Goal: Task Accomplishment & Management: Manage account settings

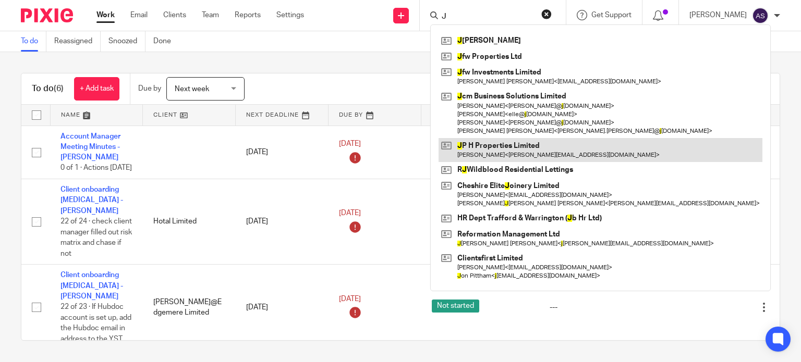
type input "J"
click at [528, 154] on link at bounding box center [600, 150] width 324 height 24
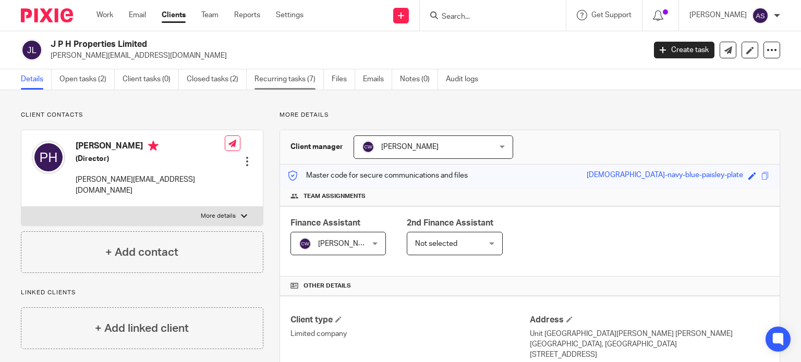
click at [294, 79] on link "Recurring tasks (7)" at bounding box center [288, 79] width 69 height 20
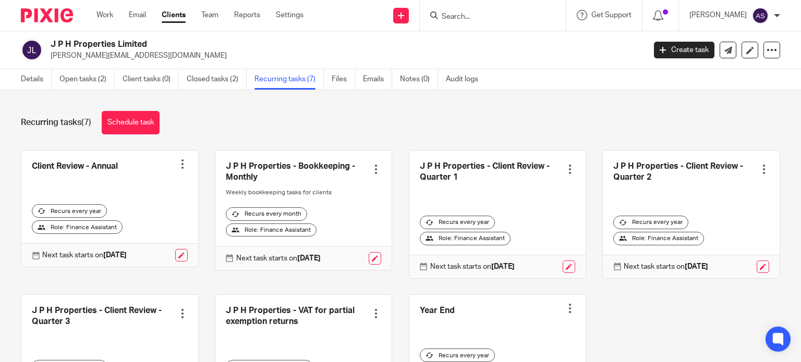
scroll to position [96, 0]
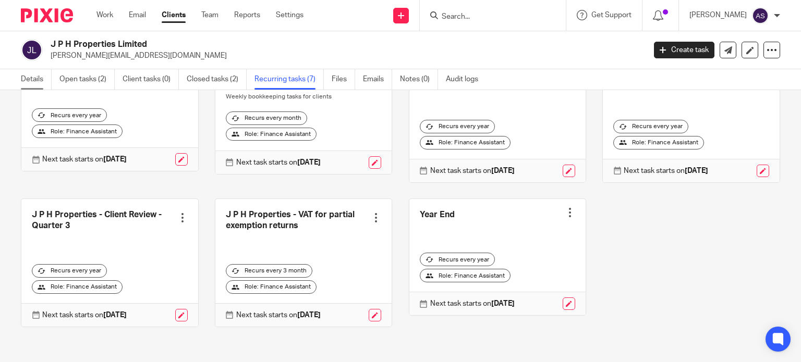
click at [22, 76] on link "Details" at bounding box center [36, 79] width 31 height 20
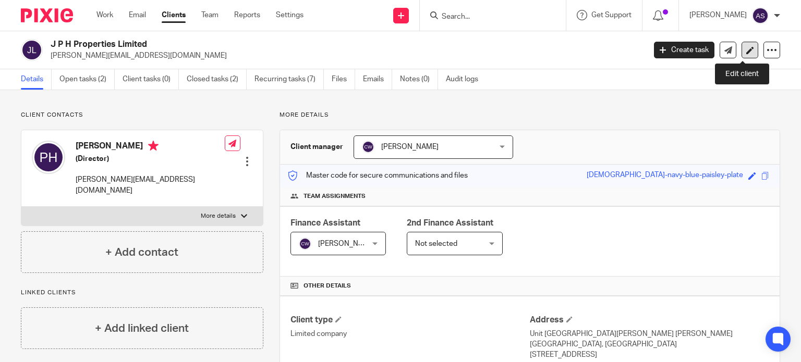
click at [746, 50] on icon at bounding box center [750, 50] width 8 height 8
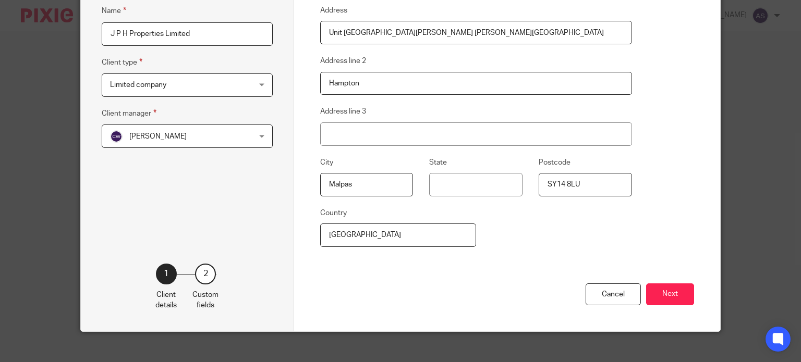
scroll to position [175, 0]
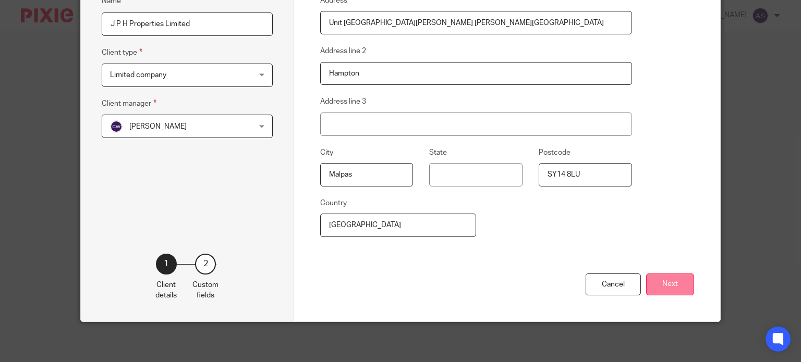
click at [667, 281] on button "Next" at bounding box center [670, 285] width 48 height 22
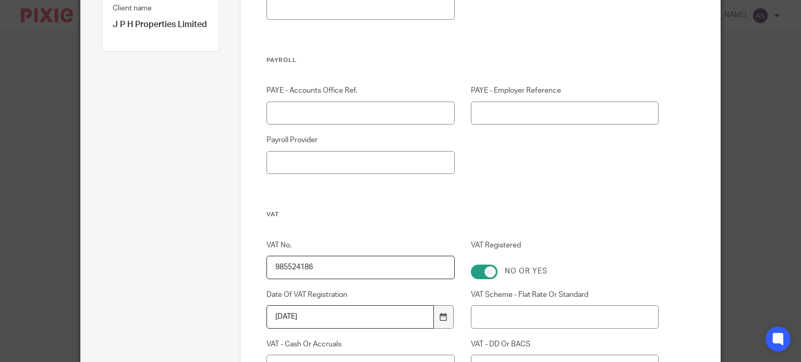
scroll to position [18, 0]
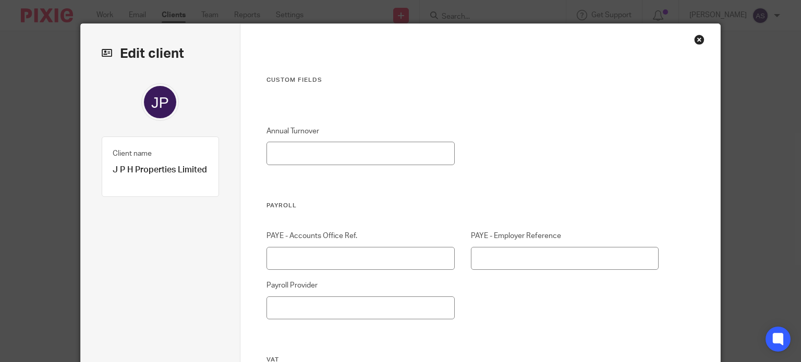
click at [697, 41] on div "Close this dialog window" at bounding box center [699, 39] width 10 height 10
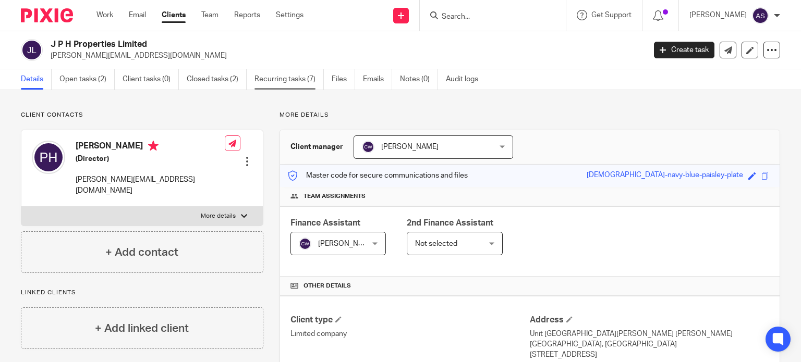
click at [297, 77] on link "Recurring tasks (7)" at bounding box center [288, 79] width 69 height 20
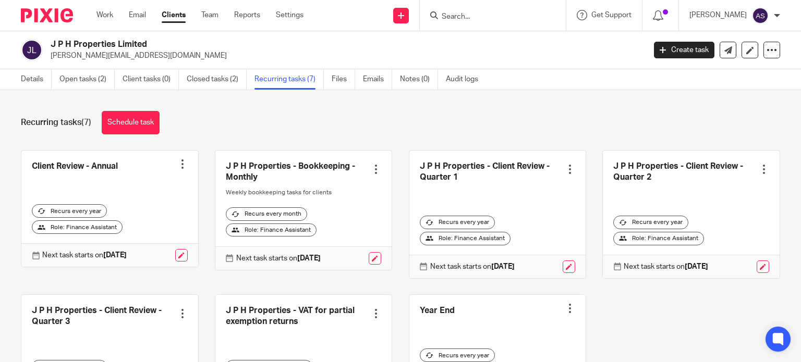
click at [276, 312] on link at bounding box center [303, 359] width 177 height 128
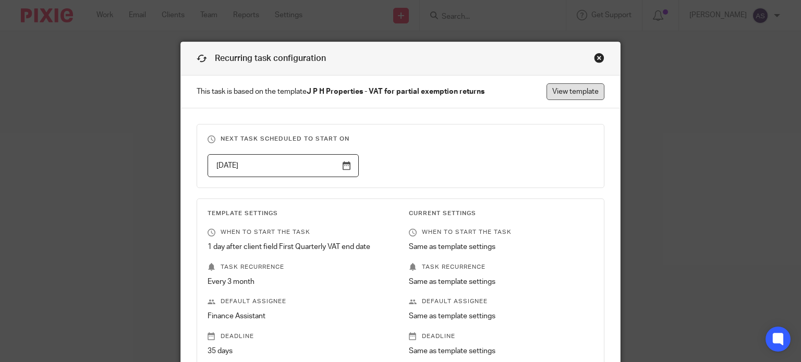
click at [578, 87] on link "View template" at bounding box center [575, 91] width 58 height 17
click at [559, 93] on link "View template" at bounding box center [575, 91] width 58 height 17
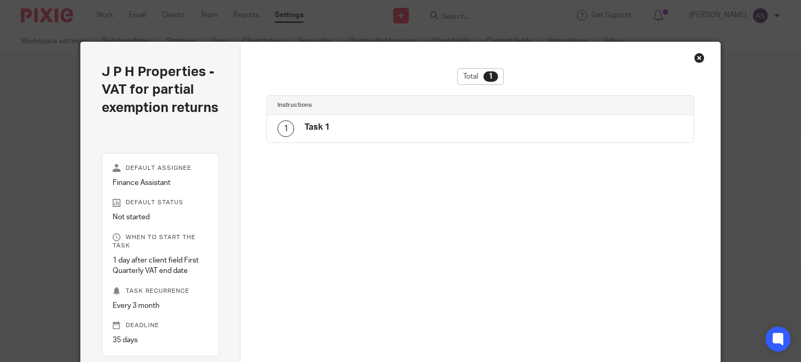
click at [694, 56] on div "Close this dialog window" at bounding box center [699, 58] width 10 height 10
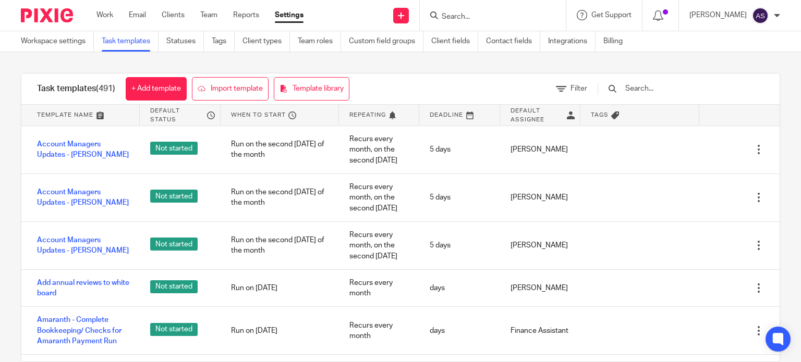
click at [486, 18] on input "Search" at bounding box center [488, 17] width 94 height 9
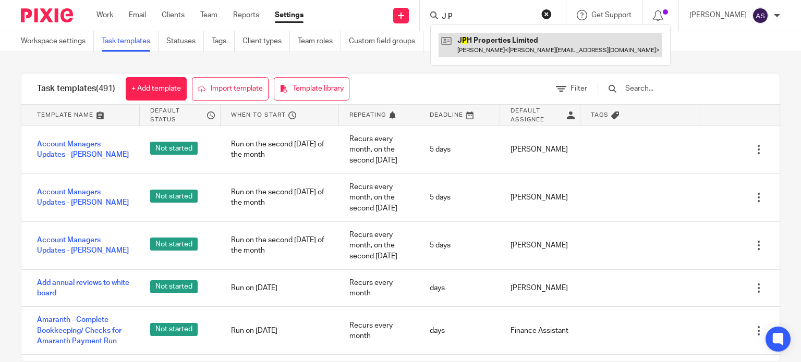
type input "J P"
click at [498, 42] on link at bounding box center [550, 45] width 224 height 24
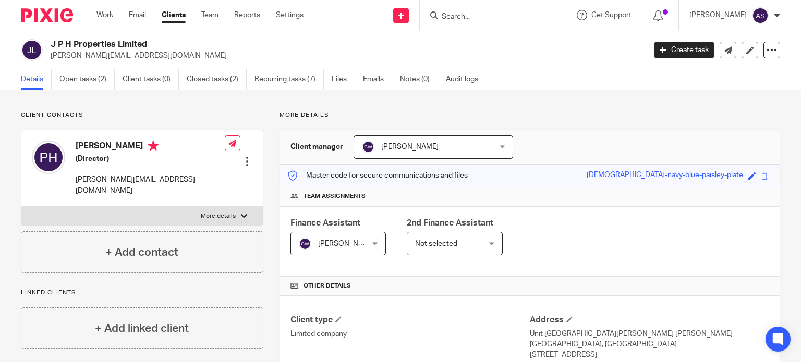
click at [471, 17] on input "Search" at bounding box center [488, 17] width 94 height 9
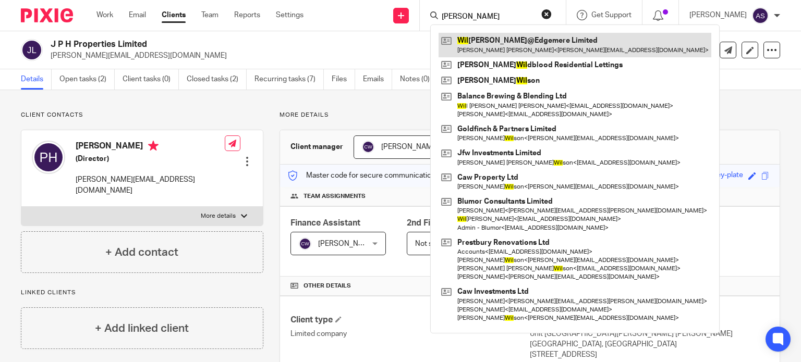
type input "WIL"
click at [478, 36] on link at bounding box center [574, 45] width 273 height 24
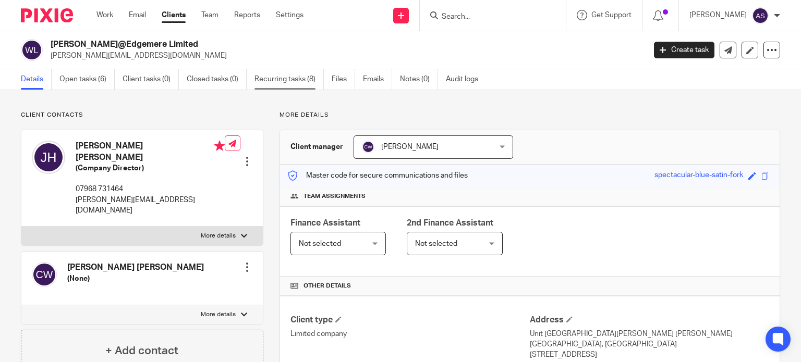
click at [283, 77] on link "Recurring tasks (8)" at bounding box center [288, 79] width 69 height 20
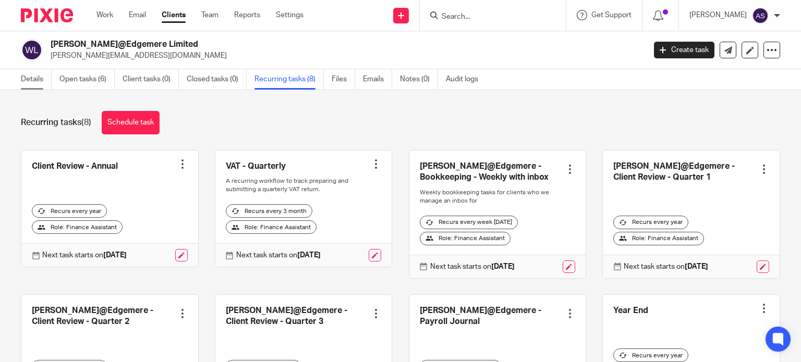
click at [36, 79] on link "Details" at bounding box center [36, 79] width 31 height 20
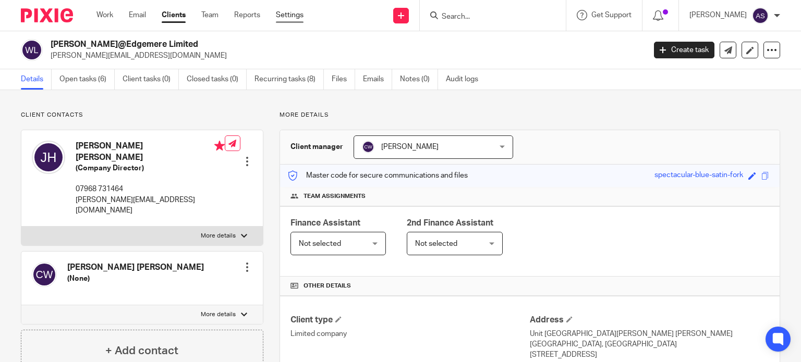
click at [284, 15] on link "Settings" at bounding box center [290, 15] width 28 height 10
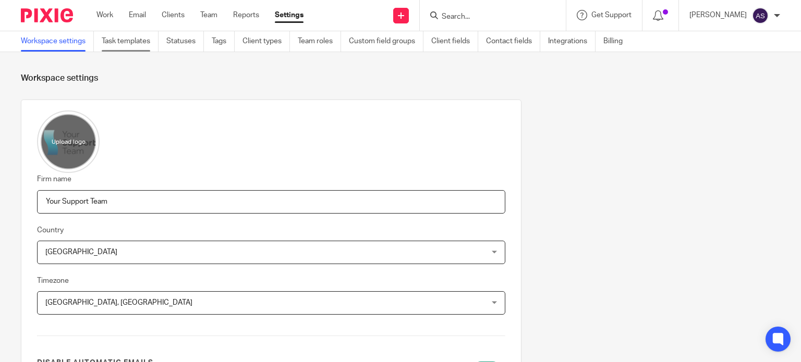
click at [113, 44] on link "Task templates" at bounding box center [130, 41] width 57 height 20
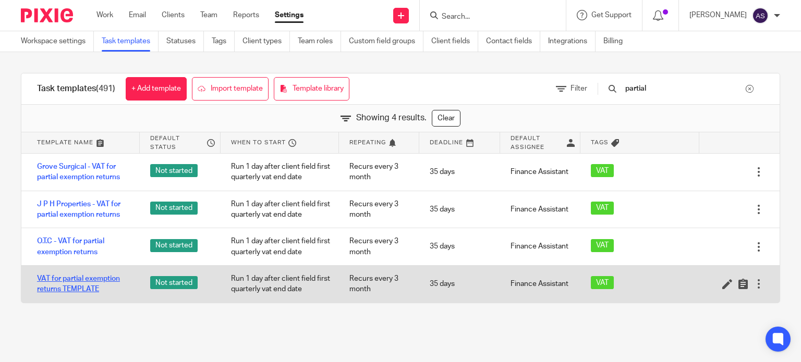
type input "partial"
click at [106, 276] on link "VAT for partial exemption returns TEMPLATE" at bounding box center [83, 284] width 92 height 21
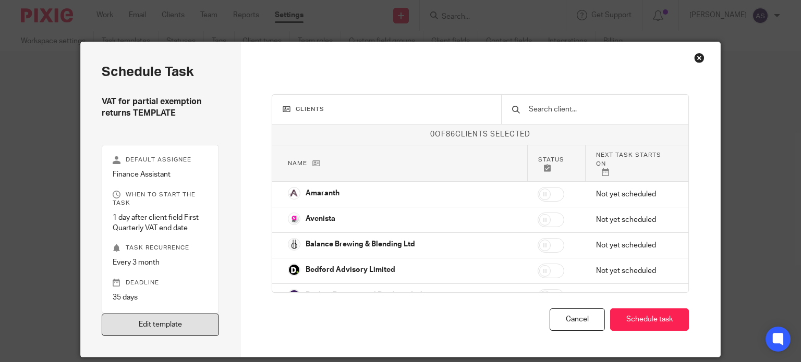
click at [163, 323] on link "Edit template" at bounding box center [161, 325] width 118 height 22
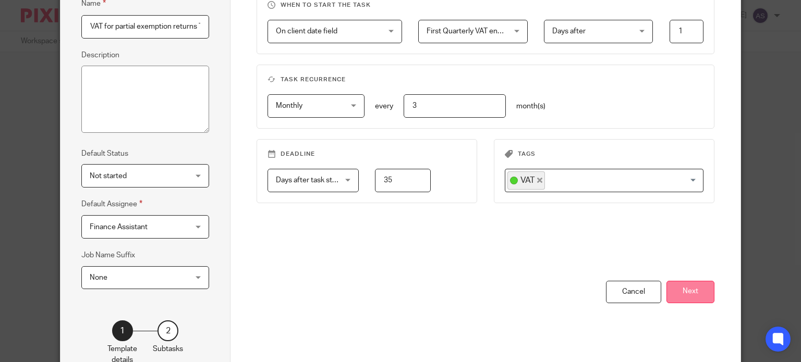
click at [685, 292] on button "Next" at bounding box center [690, 292] width 48 height 22
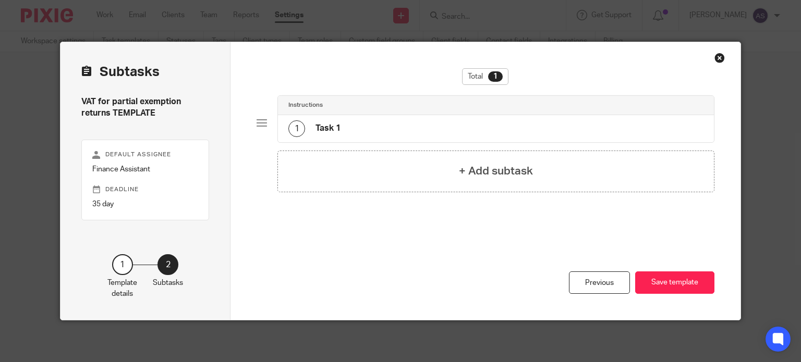
click at [383, 137] on div "1 Task 1" at bounding box center [496, 128] width 436 height 27
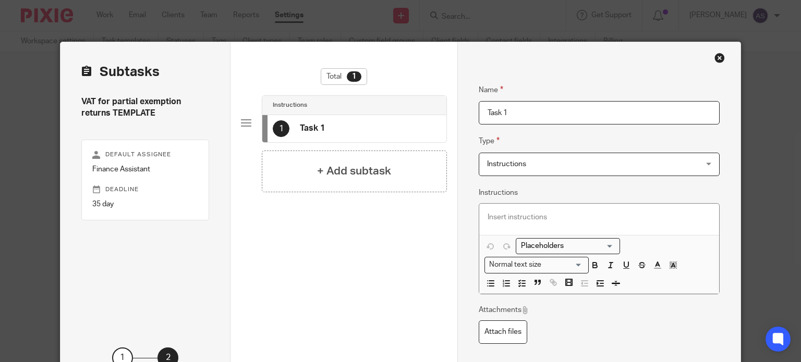
click at [716, 58] on div "Close this dialog window" at bounding box center [719, 58] width 10 height 10
click at [718, 58] on div "Close this dialog window" at bounding box center [719, 58] width 10 height 10
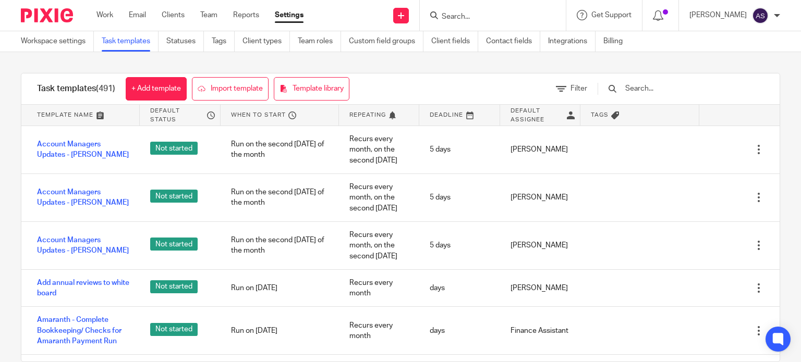
click at [665, 85] on input "text" at bounding box center [684, 88] width 121 height 11
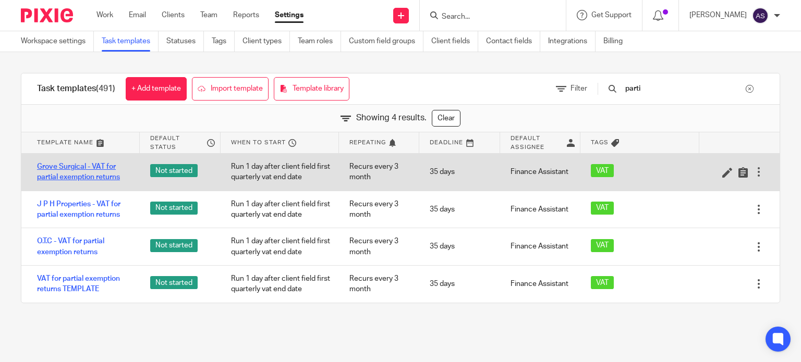
type input "parti"
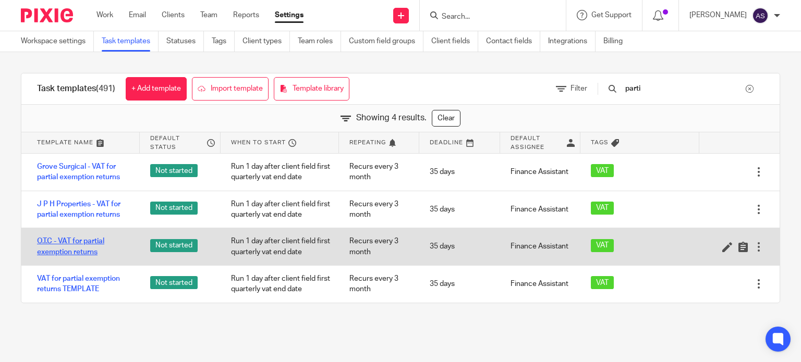
click at [70, 244] on link "O.T.C - VAT for partial exemption returns" at bounding box center [83, 246] width 92 height 21
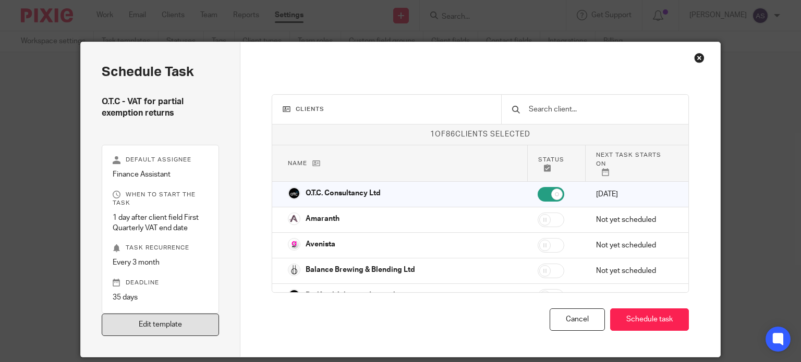
click at [183, 328] on link "Edit template" at bounding box center [161, 325] width 118 height 22
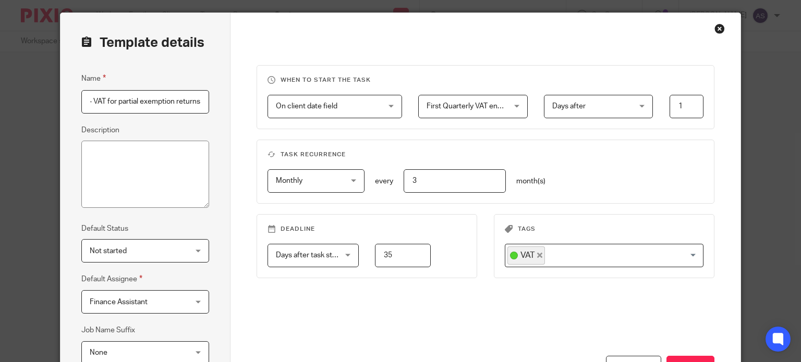
scroll to position [156, 0]
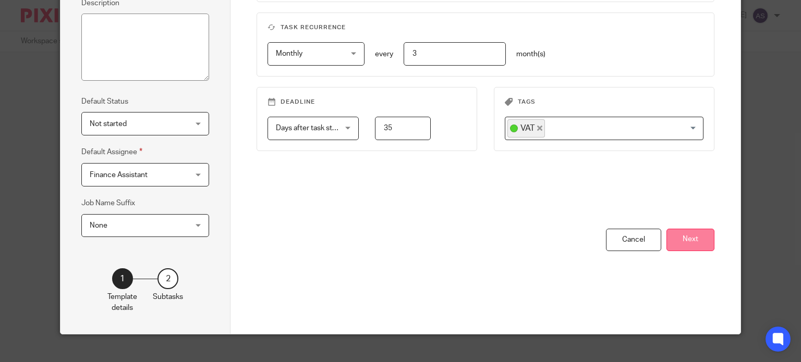
click at [679, 235] on button "Next" at bounding box center [690, 240] width 48 height 22
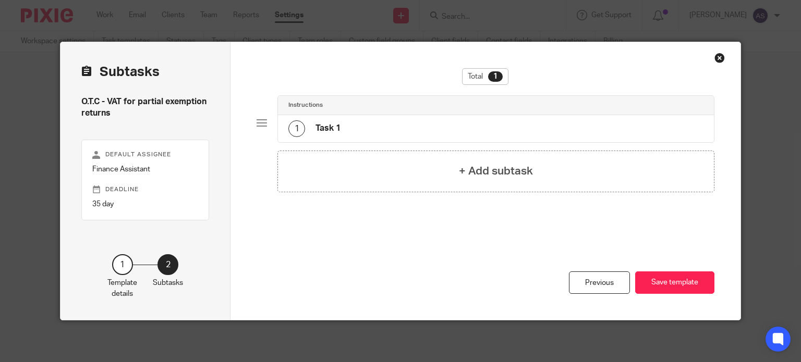
scroll to position [0, 0]
click at [717, 59] on div "Close this dialog window" at bounding box center [719, 58] width 10 height 10
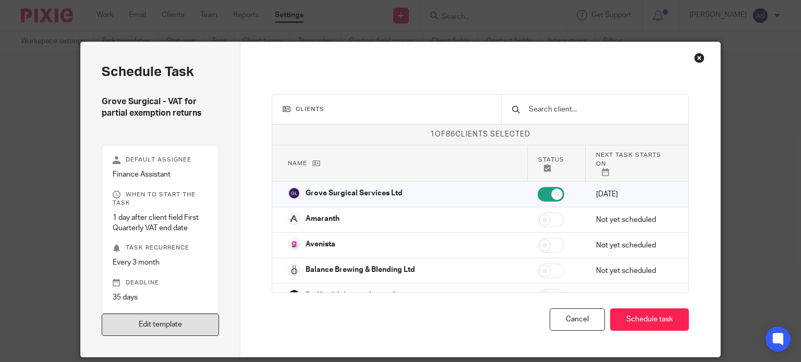
click at [166, 331] on link "Edit template" at bounding box center [161, 325] width 118 height 22
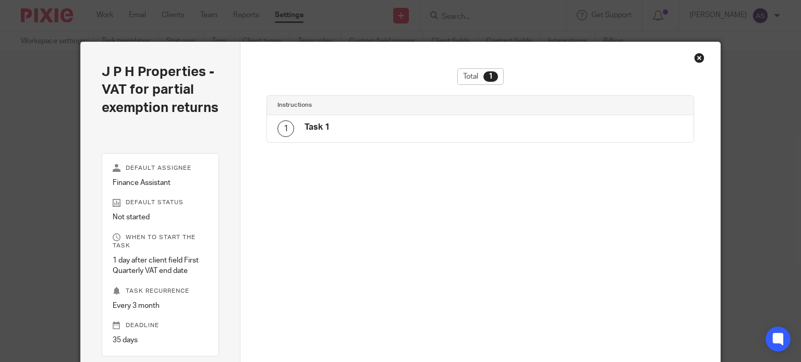
scroll to position [155, 0]
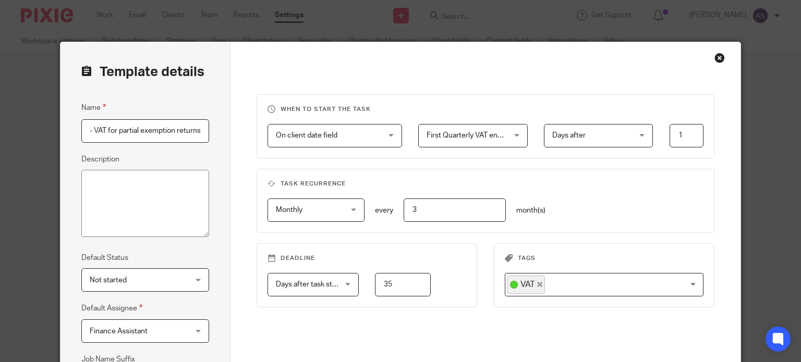
scroll to position [104, 0]
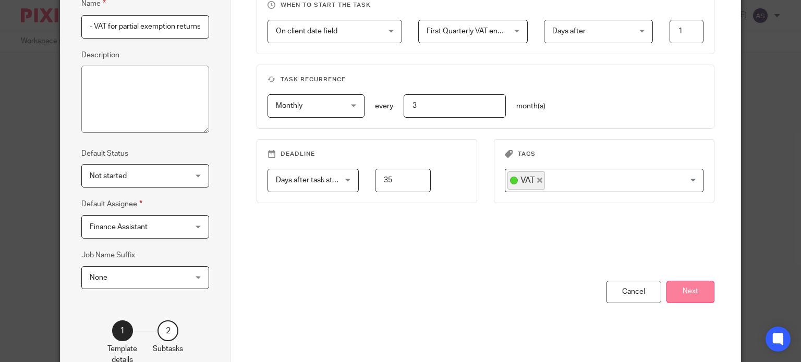
click at [684, 291] on button "Next" at bounding box center [690, 292] width 48 height 22
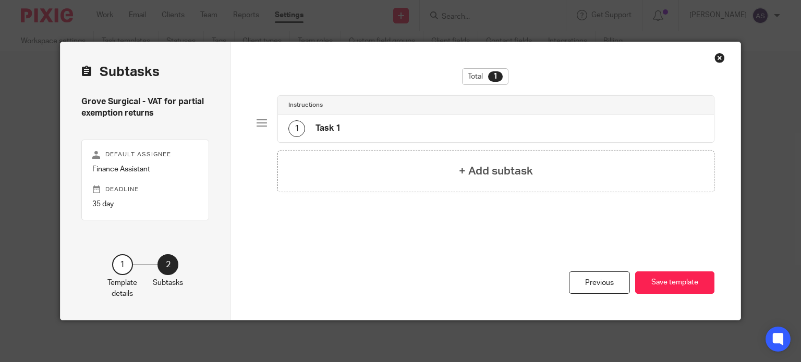
scroll to position [0, 0]
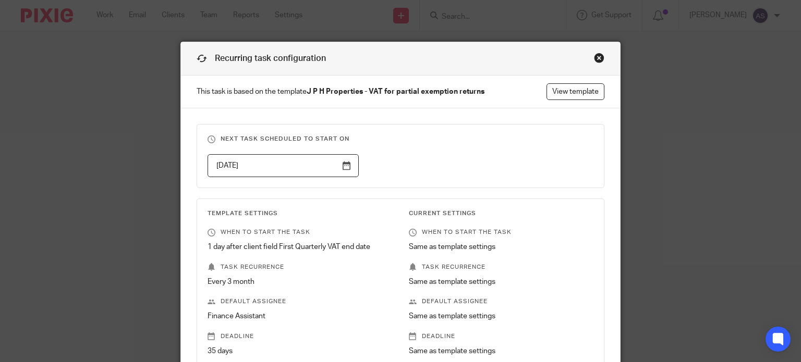
click at [596, 55] on div "Close this dialog window" at bounding box center [599, 58] width 10 height 10
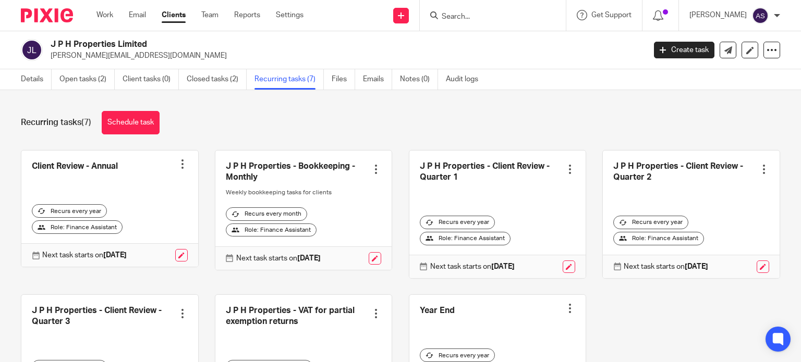
click at [475, 17] on input "Search" at bounding box center [488, 17] width 94 height 9
click at [40, 76] on link "Details" at bounding box center [36, 79] width 31 height 20
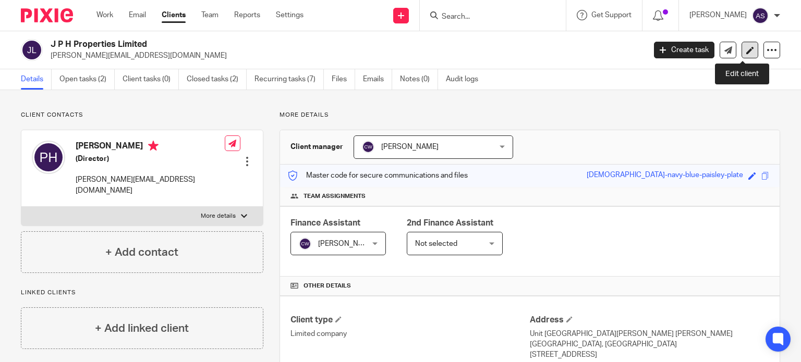
click at [746, 50] on icon at bounding box center [750, 50] width 8 height 8
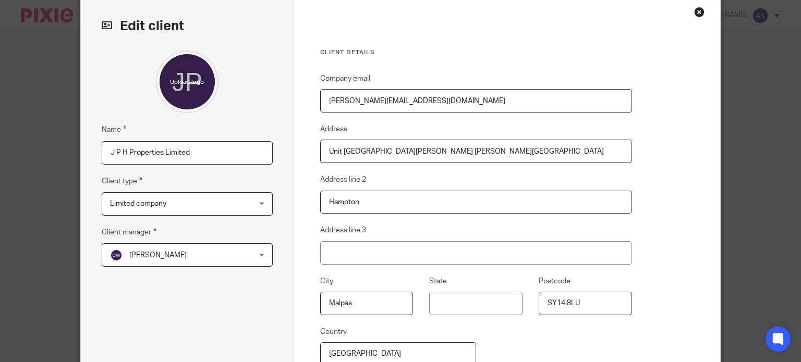
scroll to position [104, 0]
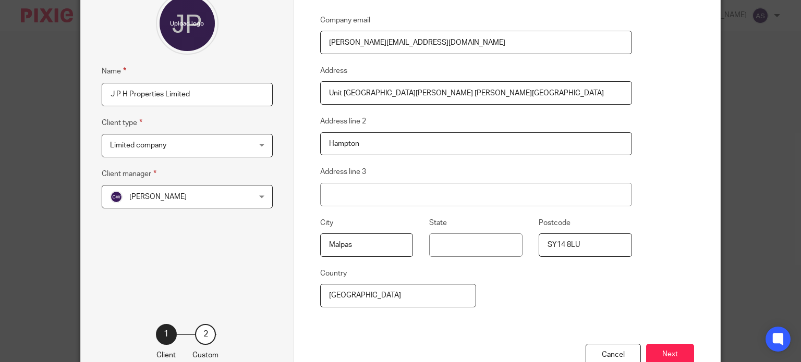
click at [656, 351] on button "Next" at bounding box center [670, 355] width 48 height 22
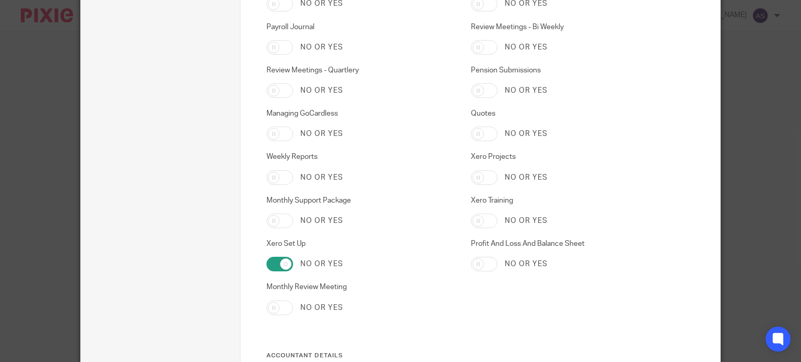
scroll to position [1721, 0]
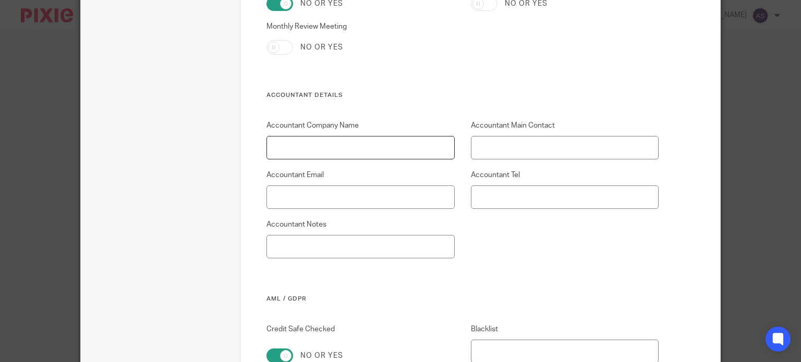
click at [367, 151] on input "Accountant Company Name" at bounding box center [360, 147] width 188 height 23
type input "Afford Bond"
type input "[PERSON_NAME]"
click at [372, 198] on input "Accountant Email" at bounding box center [360, 197] width 188 height 23
paste input "[PERSON_NAME][EMAIL_ADDRESS][DOMAIN_NAME]"
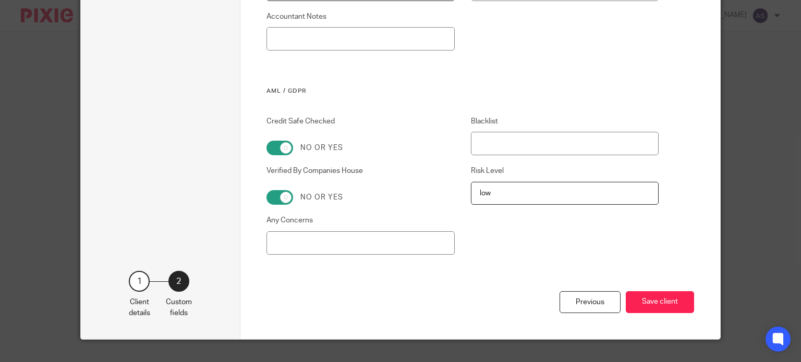
scroll to position [1929, 0]
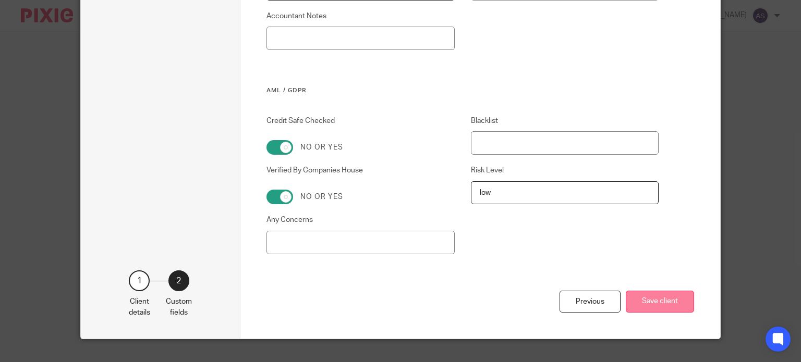
type input "[PERSON_NAME][EMAIL_ADDRESS][DOMAIN_NAME]"
click at [660, 296] on button "Save client" at bounding box center [660, 302] width 68 height 22
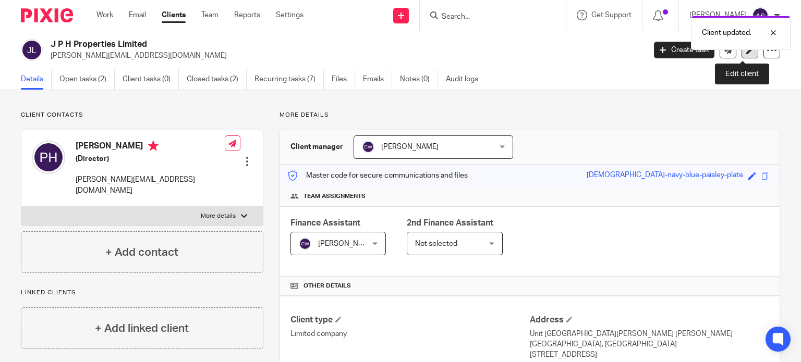
click at [746, 54] on icon at bounding box center [750, 50] width 8 height 8
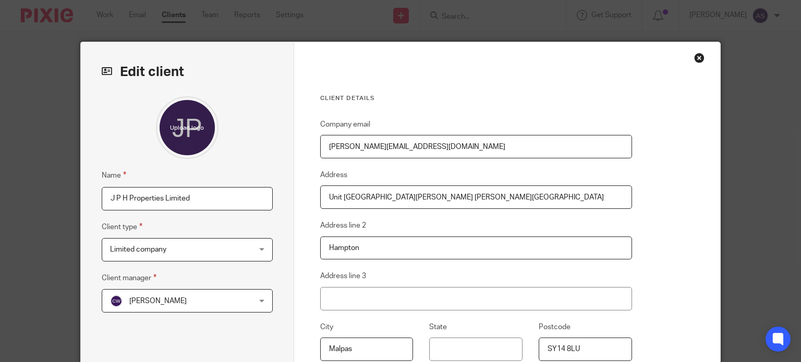
scroll to position [175, 0]
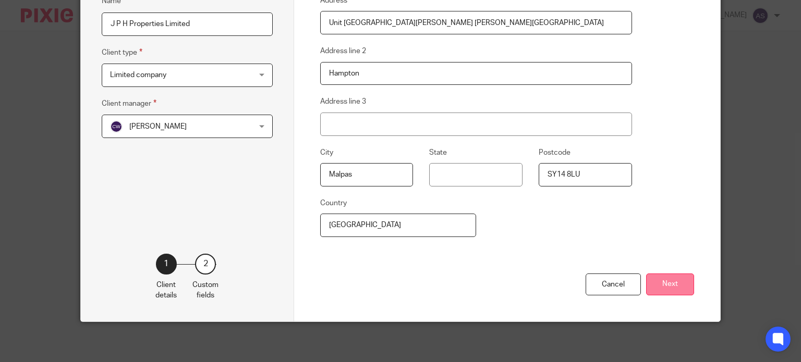
click at [667, 283] on button "Next" at bounding box center [670, 285] width 48 height 22
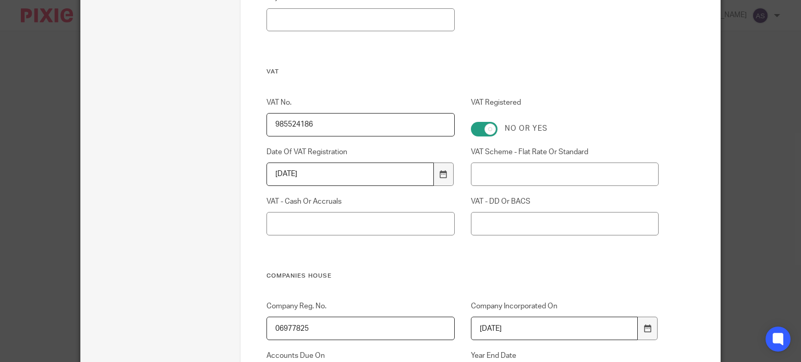
scroll to position [435, 0]
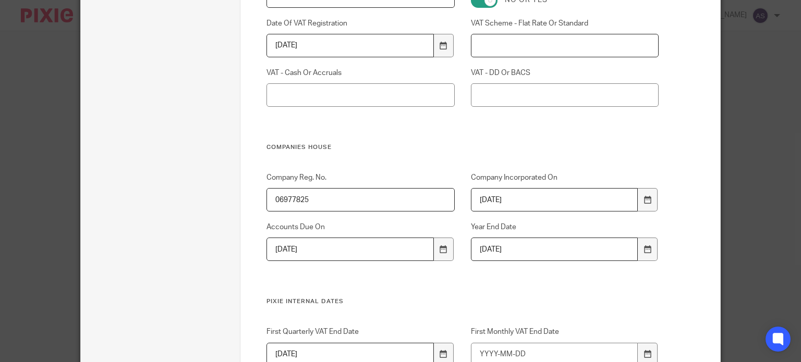
click at [503, 48] on input "VAT Scheme - Flat Rate Or Standard" at bounding box center [565, 45] width 188 height 23
type input "Standard"
click at [363, 99] on input "VAT - Cash Or Accruals" at bounding box center [360, 94] width 188 height 23
type input "Accruals"
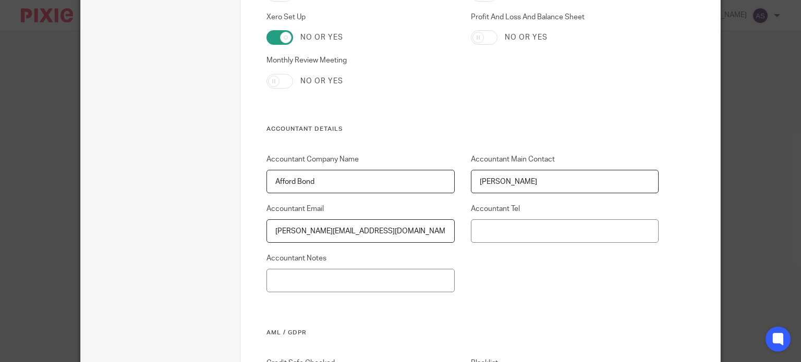
scroll to position [1947, 0]
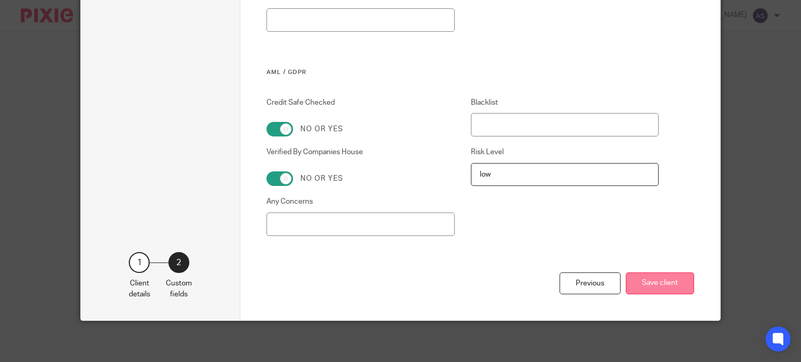
type input "DD"
click at [682, 285] on button "Save client" at bounding box center [660, 284] width 68 height 22
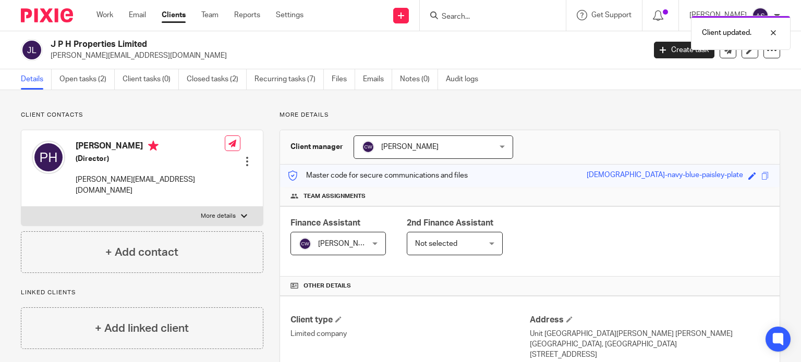
click at [435, 145] on span "[PERSON_NAME]" at bounding box center [422, 147] width 120 height 22
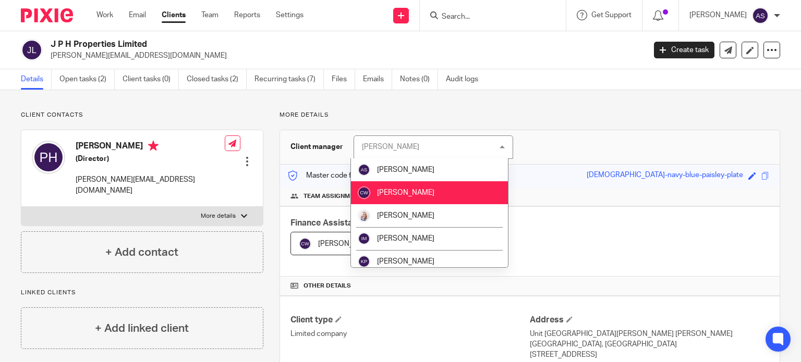
scroll to position [104, 0]
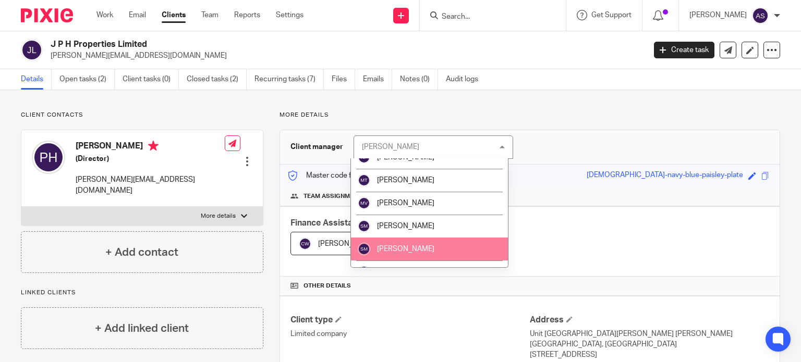
click at [435, 246] on li "[PERSON_NAME]" at bounding box center [429, 249] width 157 height 23
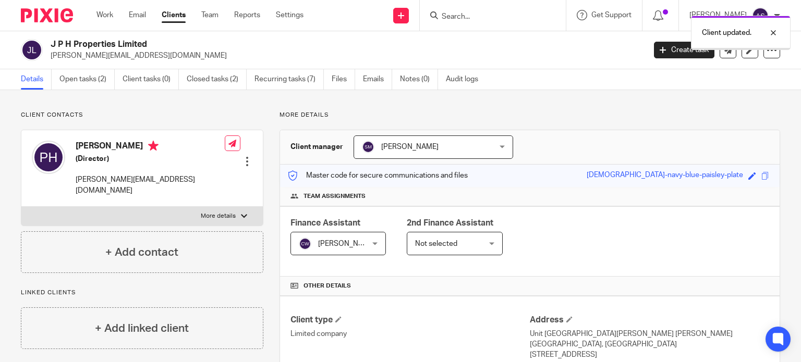
click at [346, 241] on span "[PERSON_NAME]" at bounding box center [346, 243] width 57 height 7
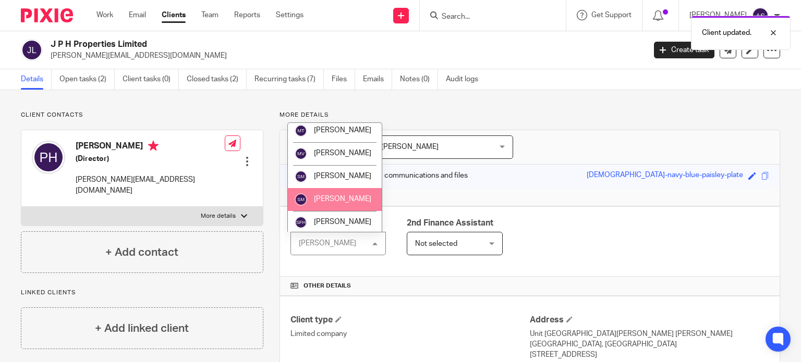
scroll to position [156, 0]
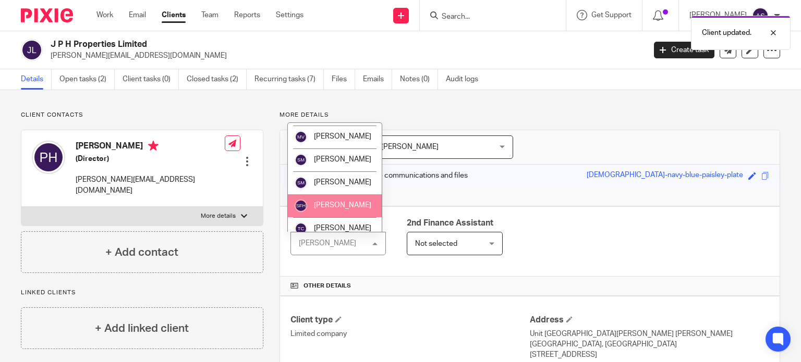
click at [342, 212] on li "[PERSON_NAME]" at bounding box center [335, 205] width 94 height 23
